Goal: Transaction & Acquisition: Obtain resource

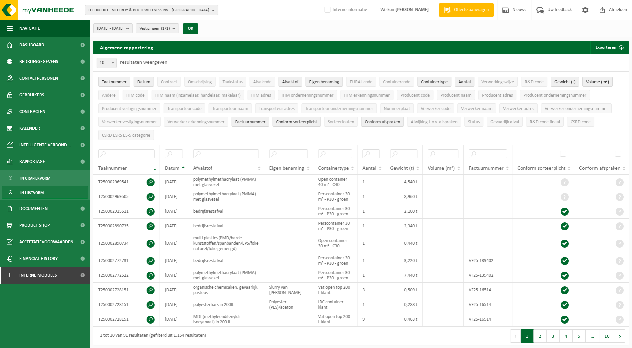
click at [117, 8] on span "01-000001 - VILLEROY & BOCH WELLNESS NV - ROESELARE" at bounding box center [149, 10] width 121 height 10
paste input "01-064983"
type input "01-064983"
click at [100, 31] on span "01-064983" at bounding box center [99, 30] width 20 height 5
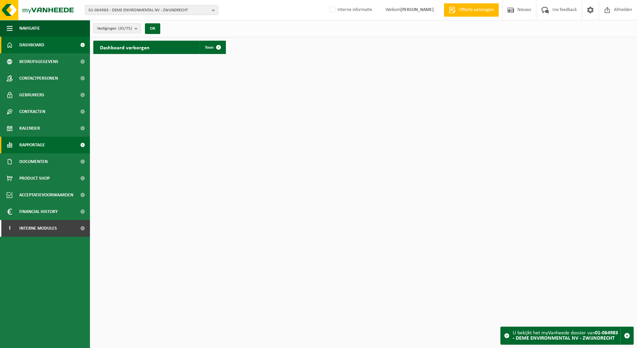
click at [27, 144] on span "Rapportage" at bounding box center [32, 145] width 26 height 17
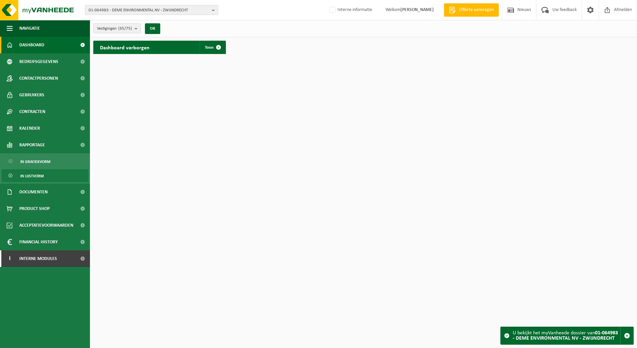
click at [29, 176] on span "In lijstvorm" at bounding box center [31, 176] width 23 height 13
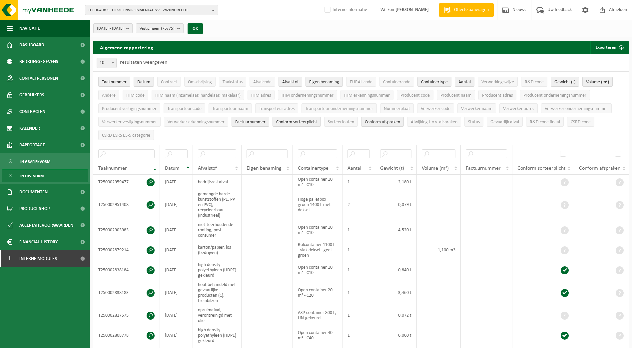
click at [110, 83] on span "Taaknummer" at bounding box center [114, 82] width 25 height 5
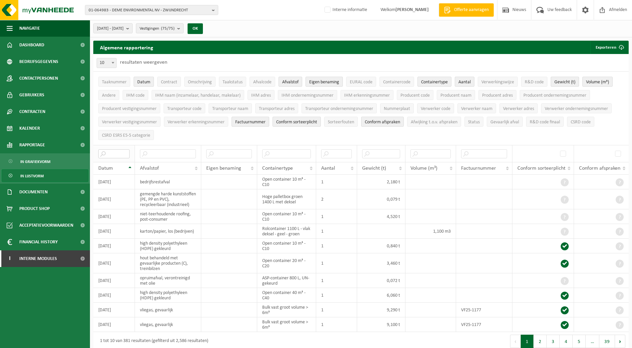
click at [110, 152] on input "text" at bounding box center [113, 153] width 31 height 9
paste input "01-064983"
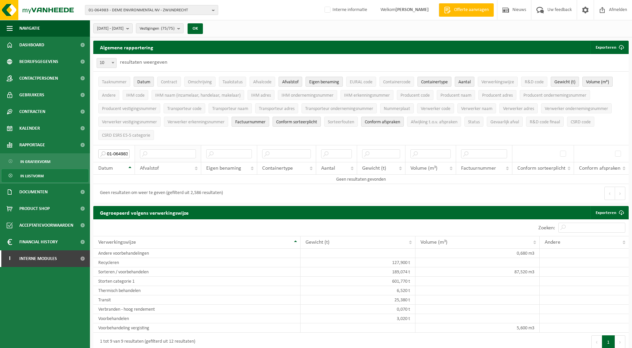
scroll to position [0, 1]
drag, startPoint x: 106, startPoint y: 152, endPoint x: 157, endPoint y: 152, distance: 51.3
click at [157, 152] on tr "01-064983" at bounding box center [360, 153] width 535 height 17
paste input "T250002808778"
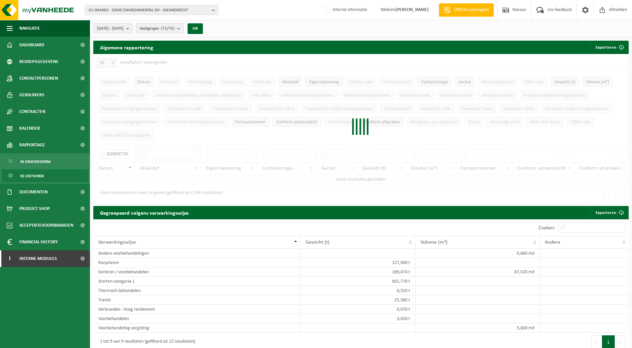
type input "T250002808778"
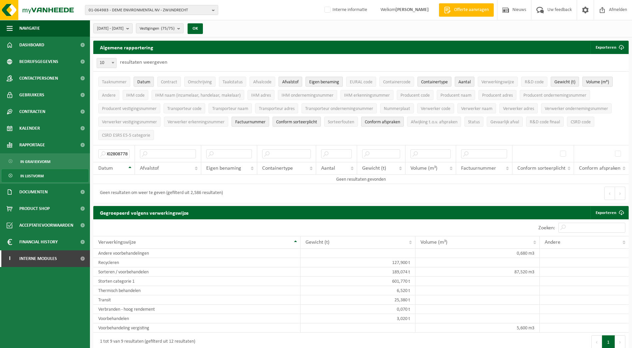
scroll to position [0, 0]
click at [114, 11] on span "01-064983 - DEME ENVIRONMENTAL NV - ZWIJNDRECHT" at bounding box center [149, 10] width 121 height 10
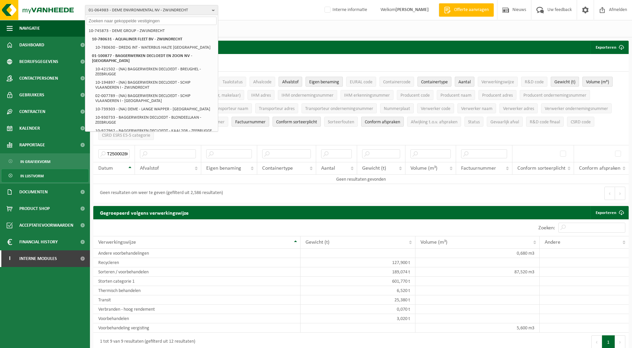
paste input "10-946912"
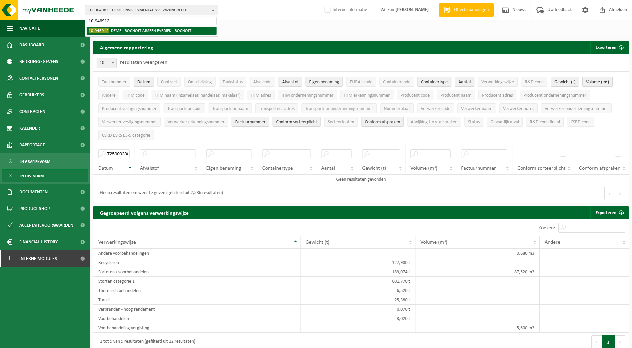
type input "10-946912"
click at [106, 31] on span "10-946912" at bounding box center [99, 30] width 20 height 5
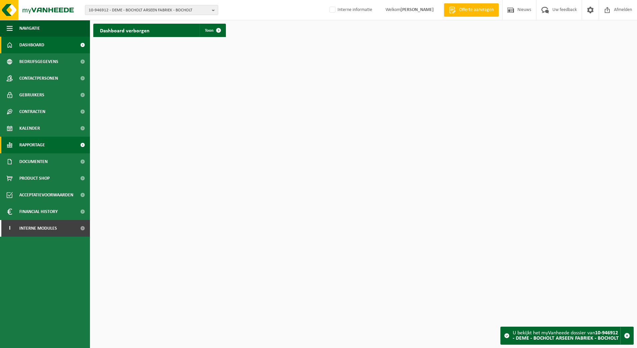
click at [28, 144] on span "Rapportage" at bounding box center [32, 145] width 26 height 17
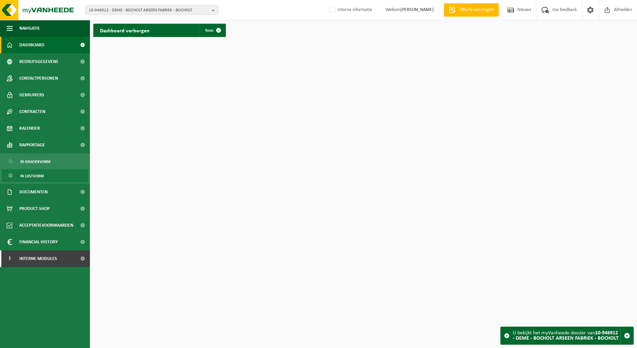
click at [29, 176] on span "In lijstvorm" at bounding box center [31, 176] width 23 height 13
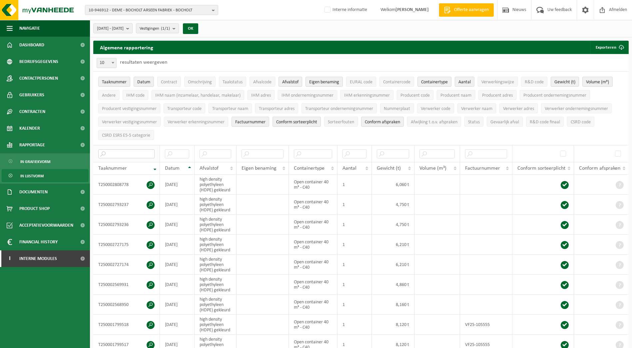
click at [113, 152] on input "text" at bounding box center [126, 153] width 56 height 9
paste input "10-946912"
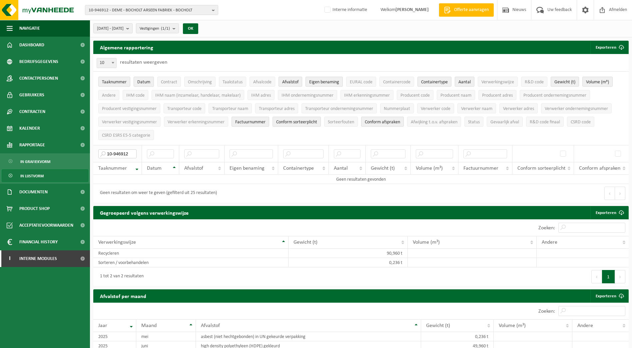
drag, startPoint x: 130, startPoint y: 153, endPoint x: 95, endPoint y: 154, distance: 34.3
click at [95, 154] on th "10-946912" at bounding box center [117, 153] width 49 height 17
paste input "T250002808778"
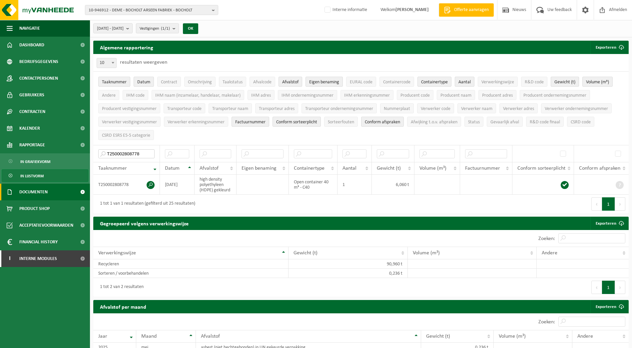
type input "T250002808778"
click at [38, 191] on span "Documenten" at bounding box center [33, 192] width 28 height 17
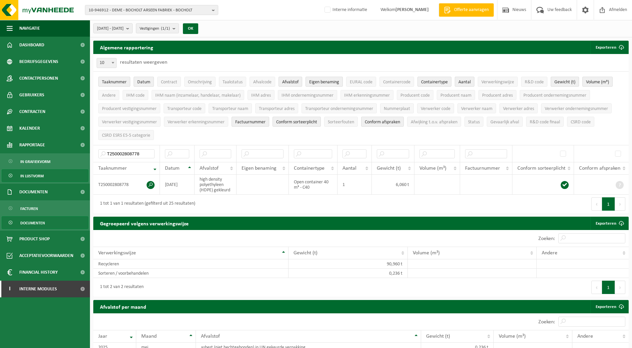
click at [31, 223] on span "Documenten" at bounding box center [32, 223] width 25 height 13
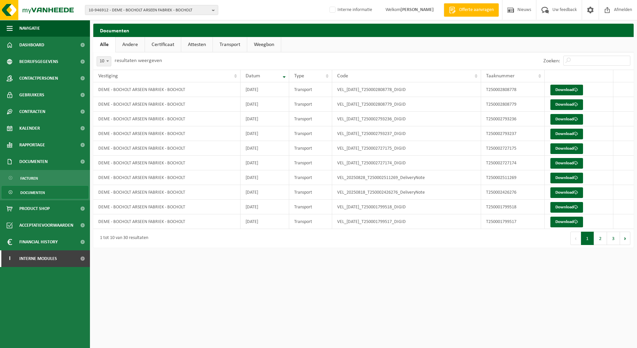
click at [193, 45] on link "Attesten" at bounding box center [196, 44] width 31 height 15
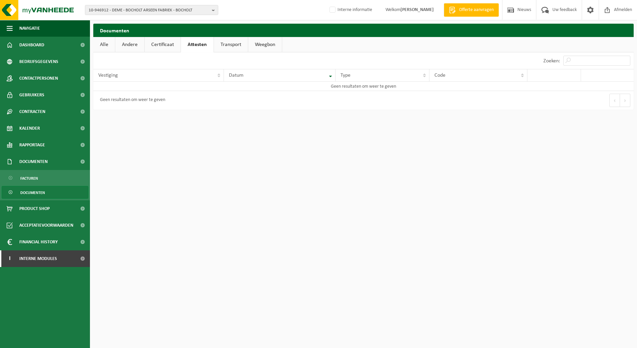
click at [196, 44] on link "Attesten" at bounding box center [197, 44] width 33 height 15
click at [226, 44] on link "Transport" at bounding box center [231, 44] width 34 height 15
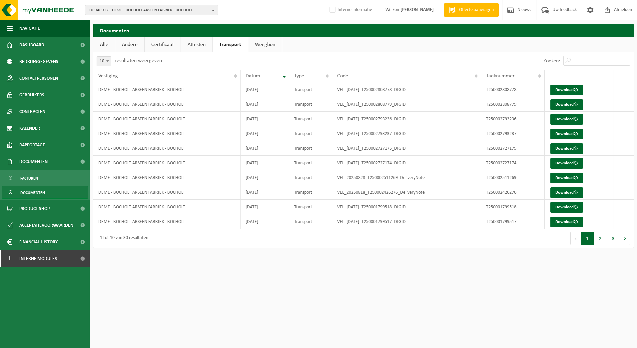
click at [104, 44] on link "Alle" at bounding box center [104, 44] width 22 height 15
click at [116, 10] on span "10-946912 - DEME - BOCHOLT ARSEEN FABRIEK - BOCHOLT" at bounding box center [149, 10] width 121 height 10
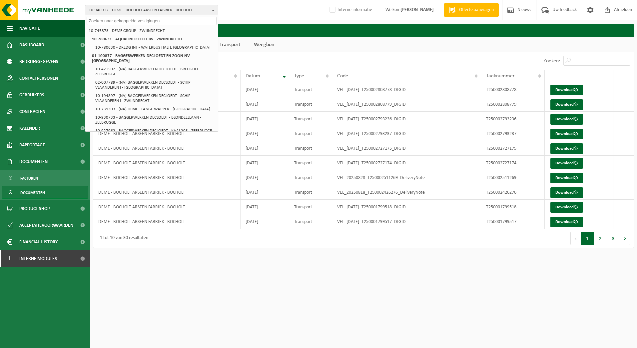
click at [115, 19] on input "text" at bounding box center [152, 21] width 130 height 8
paste input "01-064983"
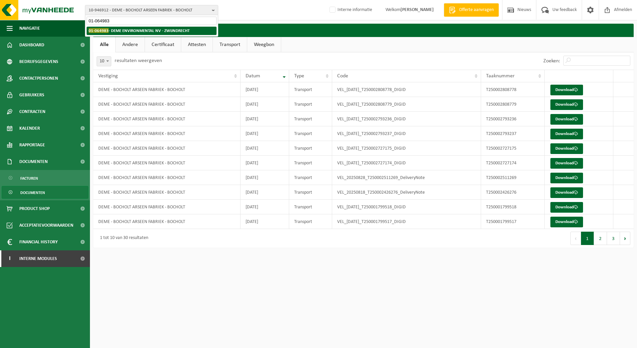
type input "01-064983"
click at [99, 30] on span "01-064983" at bounding box center [99, 30] width 20 height 5
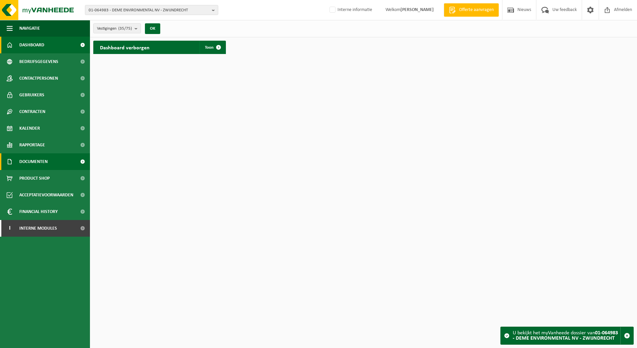
click at [28, 160] on span "Documenten" at bounding box center [33, 161] width 28 height 17
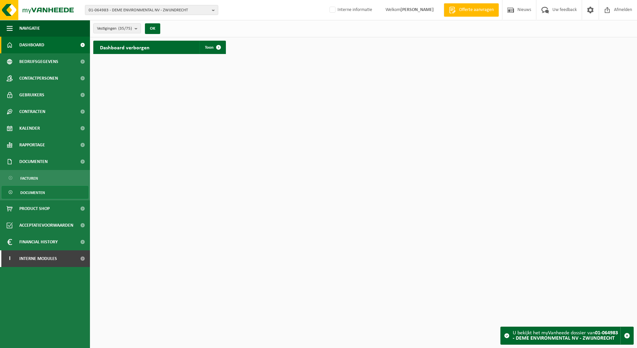
click at [29, 193] on span "Documenten" at bounding box center [32, 192] width 25 height 13
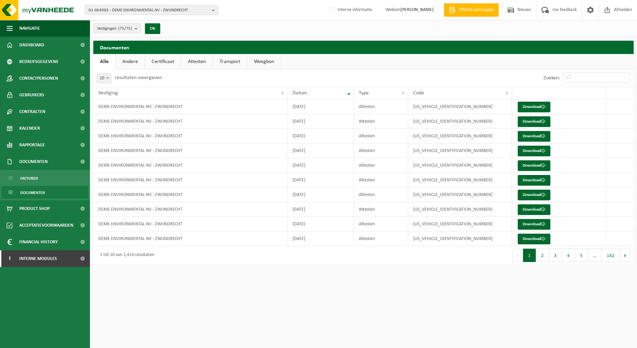
click at [229, 62] on link "Transport" at bounding box center [230, 61] width 34 height 15
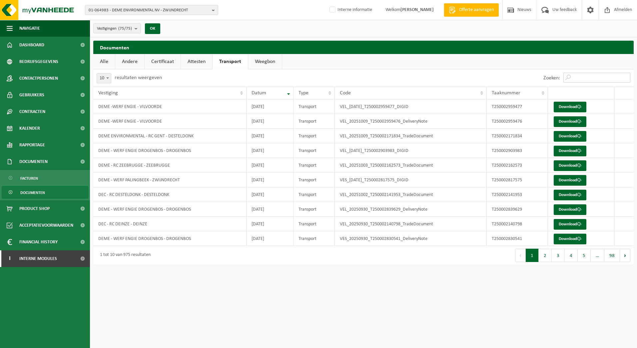
click at [582, 79] on input "Zoeken:" at bounding box center [596, 78] width 67 height 10
paste input "T250002808778"
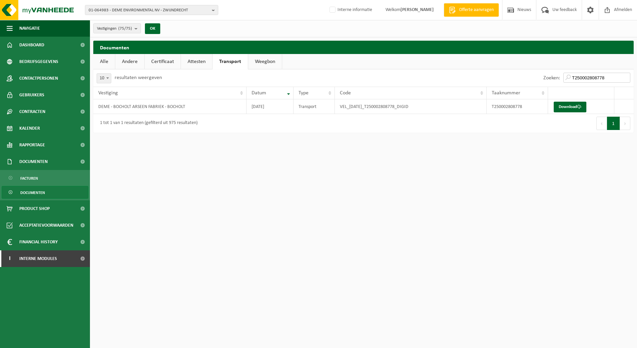
drag, startPoint x: 606, startPoint y: 76, endPoint x: 562, endPoint y: 80, distance: 44.5
click at [562, 80] on div "Zoeken: T250002808778" at bounding box center [587, 77] width 94 height 17
paste input "069400"
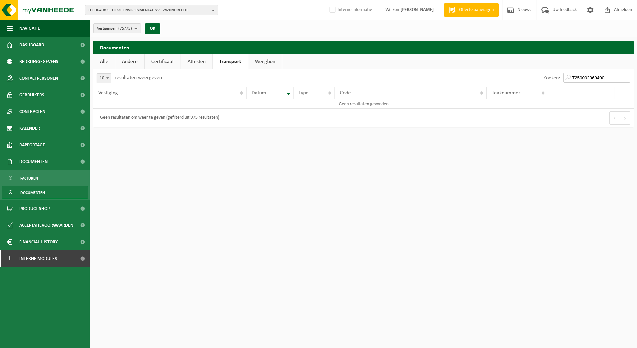
click at [609, 77] on input "T250002069400" at bounding box center [596, 78] width 67 height 10
type input "T250002069400"
click at [110, 11] on span "01-064983 - DEME ENVIRONMENTAL NV - ZWIJNDRECHT" at bounding box center [149, 10] width 121 height 10
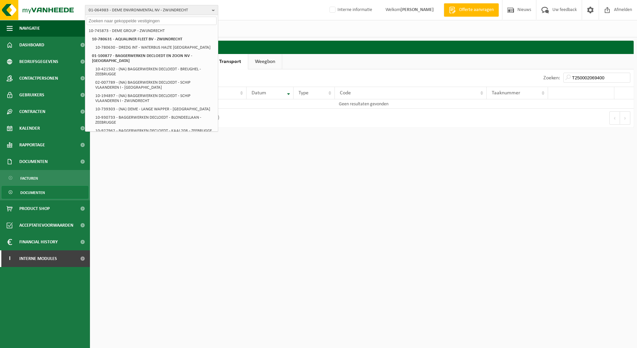
click at [144, 12] on span "01-064983 - DEME ENVIRONMENTAL NV - ZWIJNDRECHT" at bounding box center [149, 10] width 121 height 10
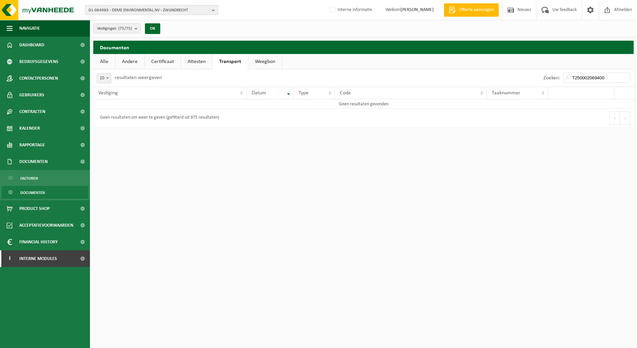
click at [212, 10] on b "button" at bounding box center [215, 9] width 6 height 9
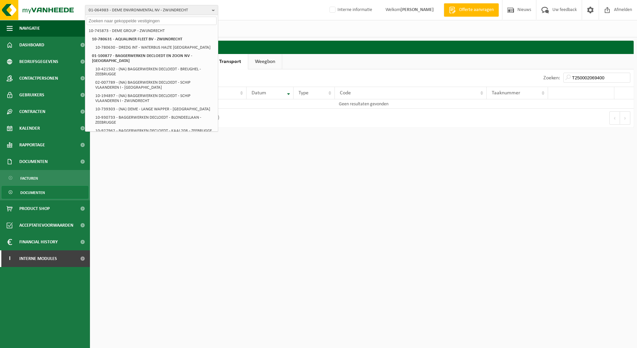
click at [128, 21] on input "text" at bounding box center [152, 21] width 130 height 8
paste input "01-064983"
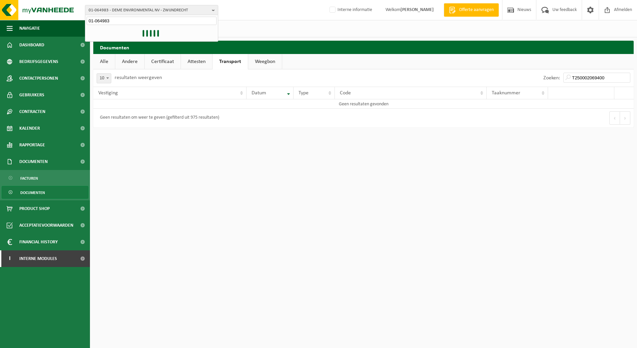
type input "01-064983"
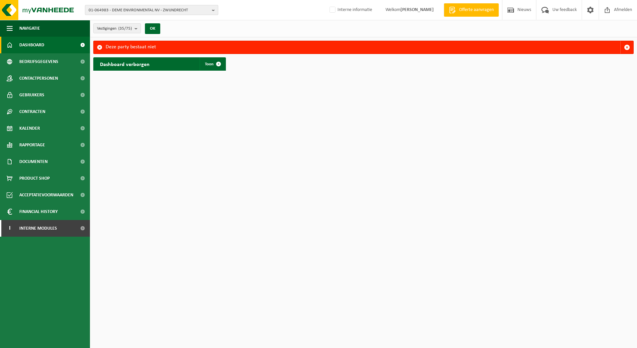
click at [164, 9] on span "01-064983 - DEME ENVIRONMENTAL NV - ZWIJNDRECHT" at bounding box center [149, 10] width 121 height 10
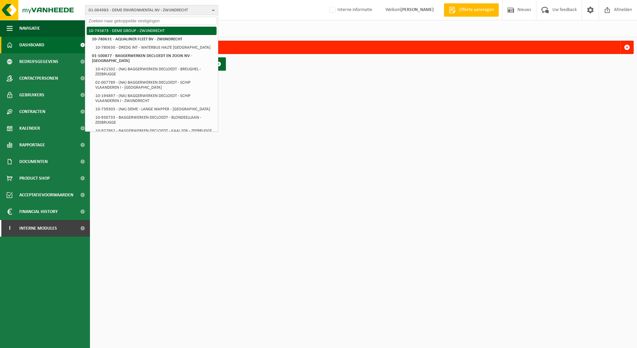
click at [133, 30] on li "10-745873 - DEME GROUP - ZWIJNDRECHT" at bounding box center [152, 31] width 130 height 8
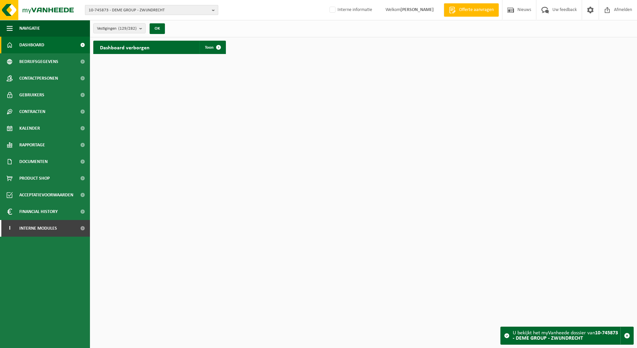
click at [121, 10] on span "10-745873 - DEME GROUP - ZWIJNDRECHT" at bounding box center [149, 10] width 121 height 10
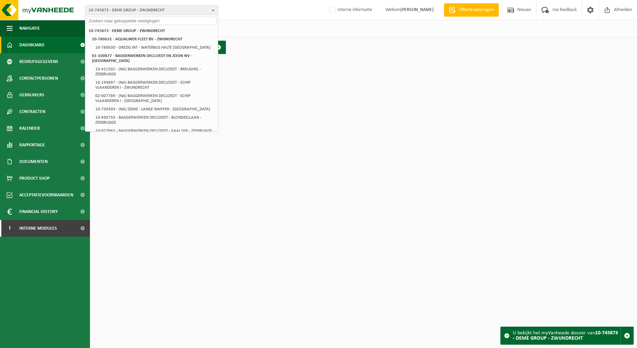
paste input "01-064983"
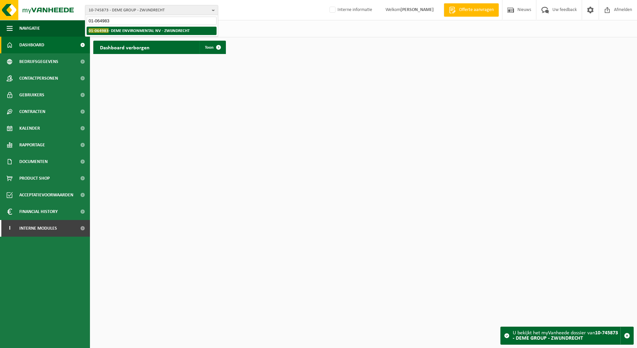
type input "01-064983"
click at [107, 30] on span "01-064983" at bounding box center [99, 30] width 20 height 5
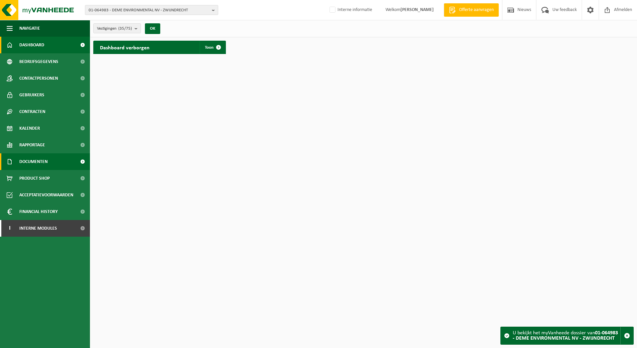
click at [32, 161] on span "Documenten" at bounding box center [33, 161] width 28 height 17
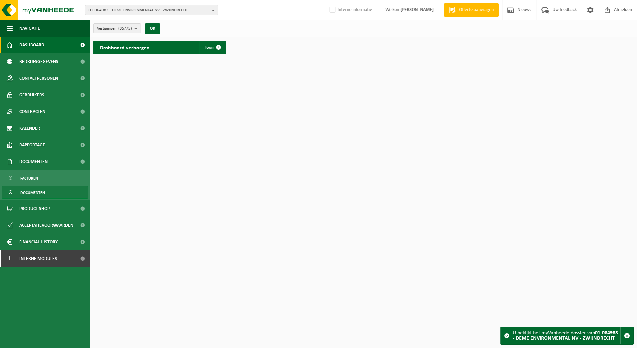
click at [29, 193] on span "Documenten" at bounding box center [32, 192] width 25 height 13
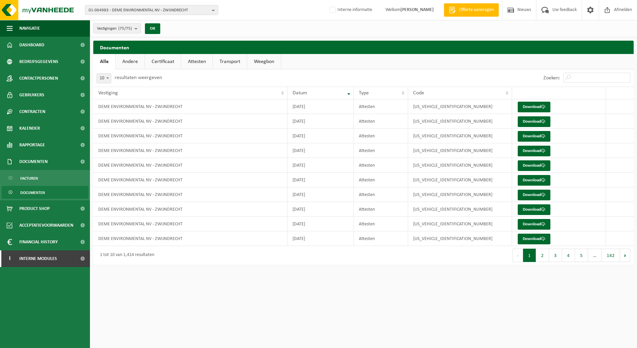
click at [198, 61] on link "Attesten" at bounding box center [196, 61] width 31 height 15
click at [583, 78] on input "Zoeken:" at bounding box center [596, 78] width 67 height 10
click at [577, 78] on input "Zoeken:" at bounding box center [596, 78] width 67 height 10
paste input "T250002069400"
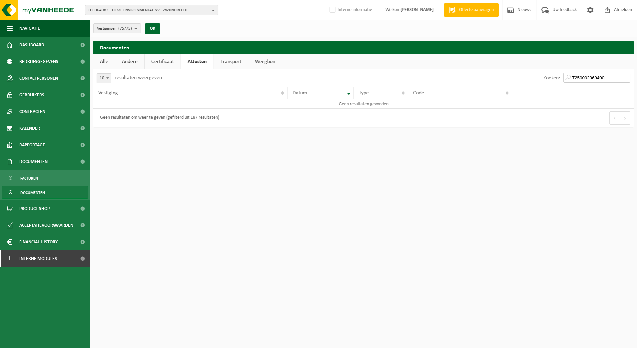
type input "T250002069400"
click at [154, 11] on span "01-064983 - DEME ENVIRONMENTAL NV - ZWIJNDRECHT" at bounding box center [149, 10] width 121 height 10
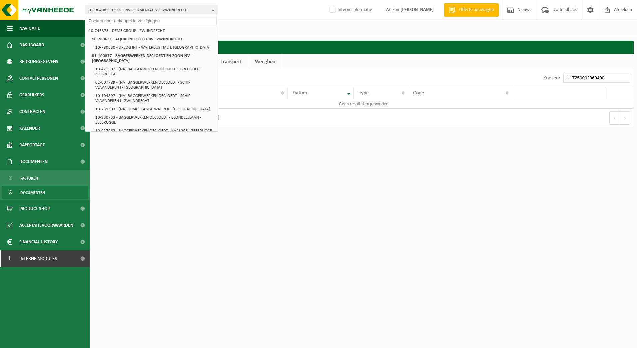
click at [111, 19] on input "text" at bounding box center [152, 21] width 130 height 8
paste input "01-064983"
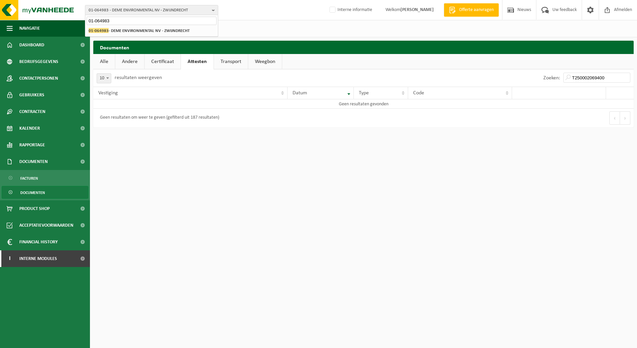
click at [111, 19] on input "01-064983" at bounding box center [152, 21] width 130 height 8
type input "01-064983"
click at [28, 163] on span "Documenten" at bounding box center [33, 161] width 28 height 17
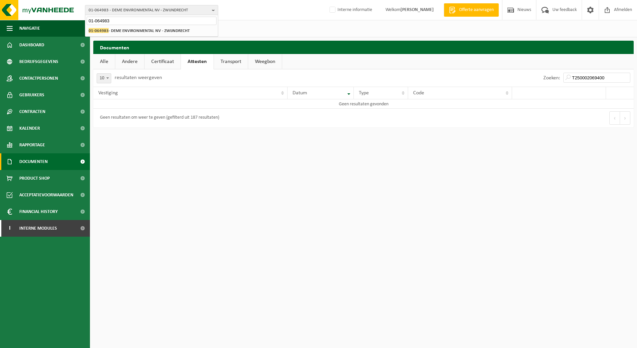
click at [29, 161] on span "Documenten" at bounding box center [33, 161] width 28 height 17
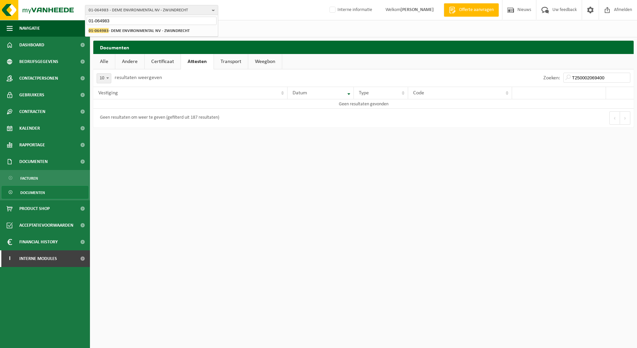
click at [28, 192] on span "Documenten" at bounding box center [32, 192] width 25 height 13
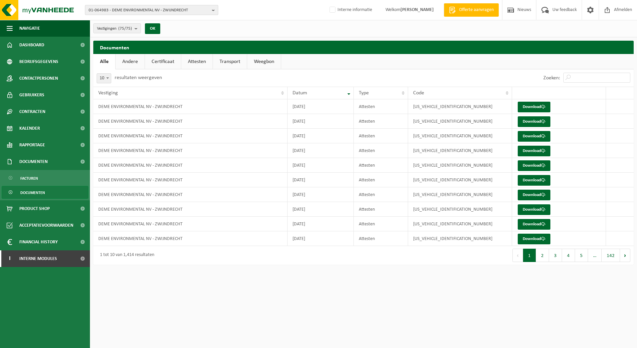
click at [159, 10] on span "01-064983 - DEME ENVIRONMENTAL NV - ZWIJNDRECHT" at bounding box center [149, 10] width 121 height 10
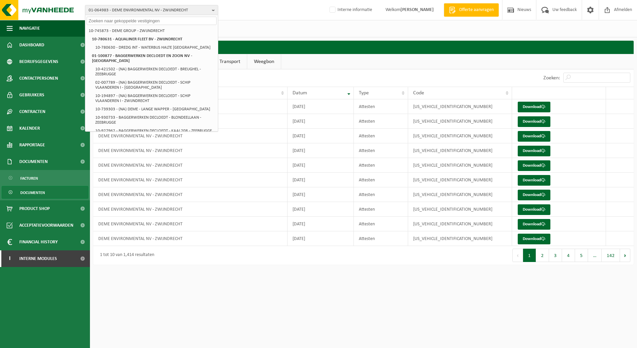
click at [136, 21] on input "text" at bounding box center [152, 21] width 130 height 8
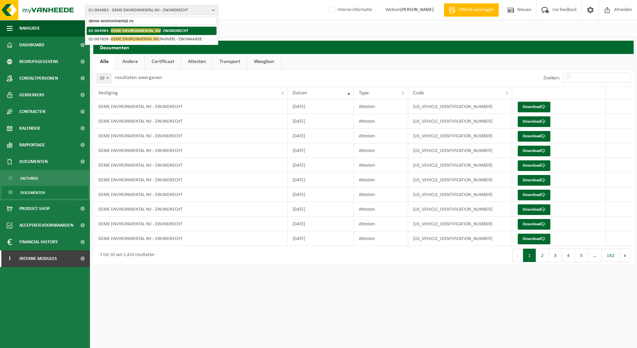
type input "deme environmental nv"
click at [134, 31] on span "DEME ENVIRONMENTAL NV" at bounding box center [136, 30] width 50 height 5
click at [29, 192] on span "Documenten" at bounding box center [32, 192] width 25 height 13
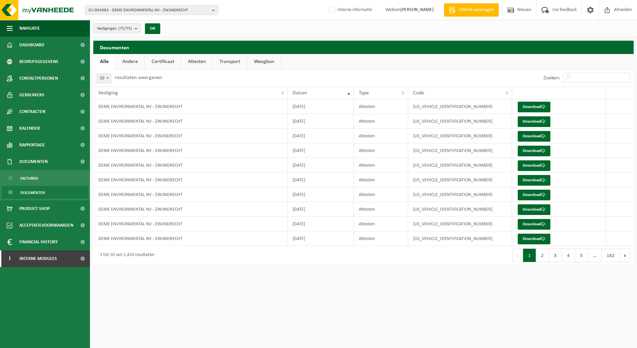
click at [196, 61] on link "Attesten" at bounding box center [196, 61] width 31 height 15
click at [226, 62] on link "Transport" at bounding box center [231, 61] width 34 height 15
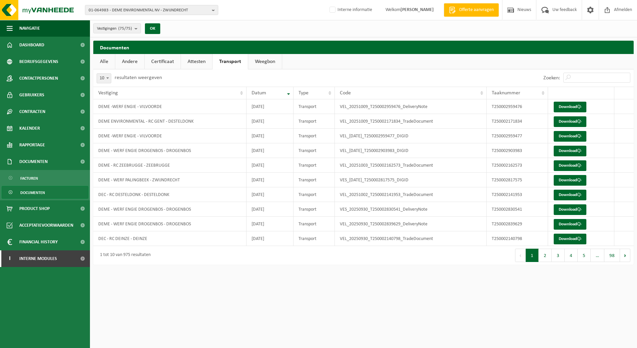
click at [195, 61] on link "Attesten" at bounding box center [196, 61] width 31 height 15
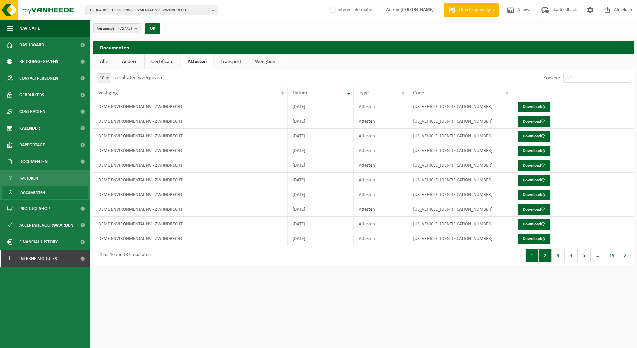
click at [548, 254] on button "2" at bounding box center [545, 254] width 13 height 13
click at [558, 255] on button "3" at bounding box center [558, 254] width 13 height 13
click at [582, 256] on button "5" at bounding box center [584, 254] width 13 height 13
click at [609, 256] on button "19" at bounding box center [612, 254] width 16 height 13
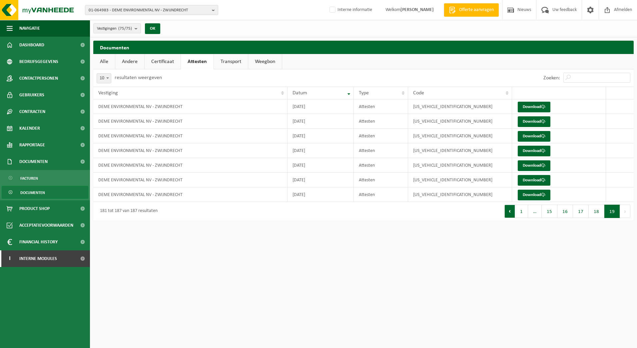
click at [512, 214] on button "Vorige" at bounding box center [509, 211] width 11 height 13
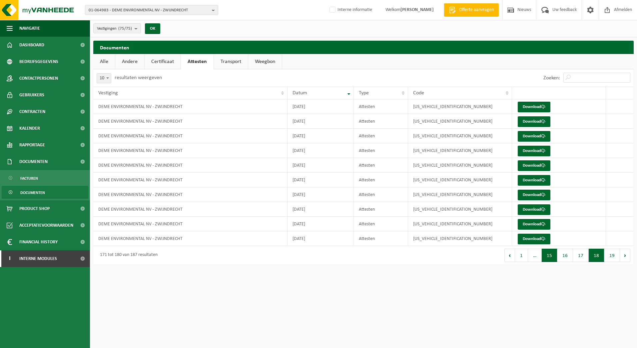
click at [550, 254] on button "15" at bounding box center [550, 254] width 16 height 13
click at [579, 255] on button "16" at bounding box center [583, 254] width 16 height 13
click at [595, 256] on button "18" at bounding box center [597, 254] width 16 height 13
click at [548, 255] on button "15" at bounding box center [550, 254] width 16 height 13
click at [582, 256] on button "16" at bounding box center [583, 254] width 16 height 13
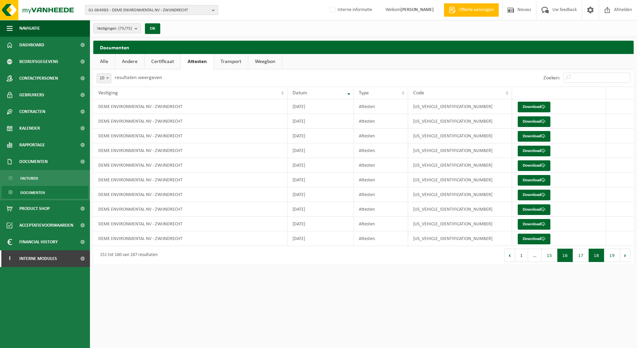
click at [597, 255] on button "18" at bounding box center [597, 254] width 16 height 13
click at [547, 254] on button "15" at bounding box center [550, 254] width 16 height 13
click at [549, 257] on button "14" at bounding box center [552, 254] width 16 height 13
click at [550, 257] on button "13" at bounding box center [552, 254] width 16 height 13
click at [550, 257] on button "12" at bounding box center [552, 254] width 16 height 13
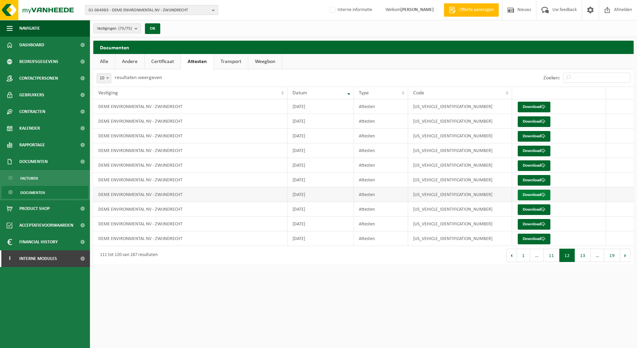
click at [531, 194] on link "Download" at bounding box center [534, 195] width 33 height 11
click at [525, 178] on link "Download" at bounding box center [534, 180] width 33 height 11
click at [523, 163] on link "Download" at bounding box center [534, 165] width 33 height 11
click at [526, 136] on link "Download" at bounding box center [534, 136] width 33 height 11
